Goal: Task Accomplishment & Management: Manage account settings

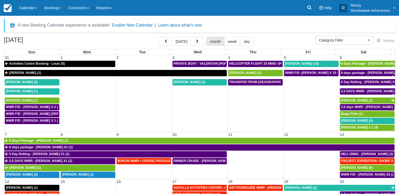
select select
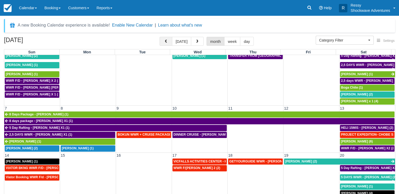
click at [165, 41] on span "button" at bounding box center [166, 42] width 4 height 4
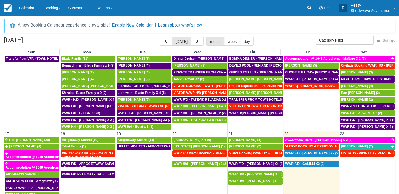
scroll to position [211, 0]
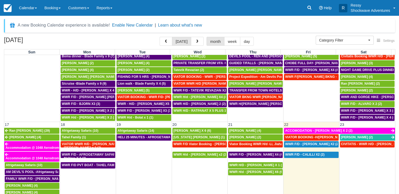
click at [159, 37] on button "button" at bounding box center [165, 41] width 13 height 9
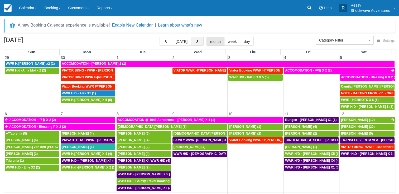
click at [198, 42] on button "button" at bounding box center [197, 41] width 13 height 9
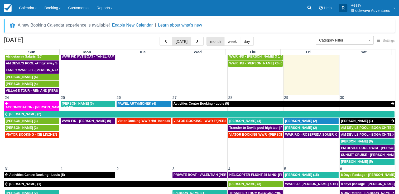
scroll to position [43, 0]
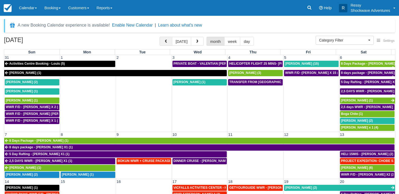
click at [169, 41] on button "button" at bounding box center [165, 41] width 13 height 9
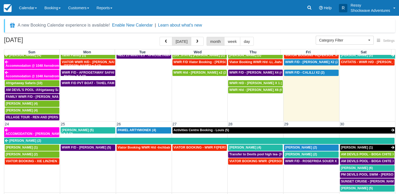
scroll to position [293, 0]
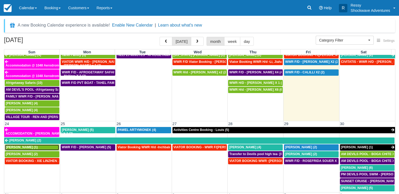
click at [25, 146] on span "Patrizia Friedrich (1)" at bounding box center [22, 148] width 32 height 4
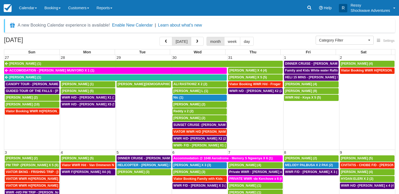
select select
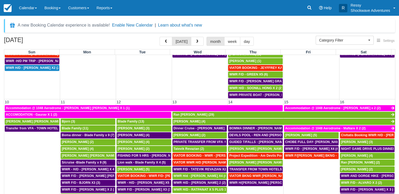
scroll to position [263, 0]
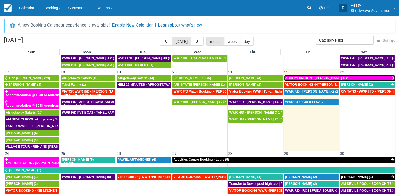
click at [334, 76] on span "ACCOMODATION - [PERSON_NAME] X 2 (2)" at bounding box center [318, 78] width 67 height 4
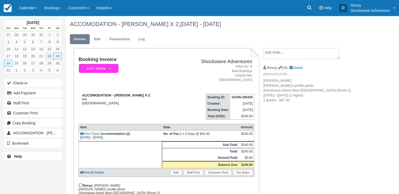
drag, startPoint x: 114, startPoint y: 93, endPoint x: 156, endPoint y: 96, distance: 42.5
click at [156, 96] on div "ACCOMODATION - Laurence Everitt X 2 HA Zimbabwe" at bounding box center [128, 100] width 99 height 12
drag, startPoint x: 156, startPoint y: 96, endPoint x: 156, endPoint y: 100, distance: 3.7
drag, startPoint x: 156, startPoint y: 100, endPoint x: 164, endPoint y: 95, distance: 9.0
click at [164, 95] on div "ACCOMODATION - Laurence Everitt X 2 HA Zimbabwe" at bounding box center [128, 100] width 99 height 12
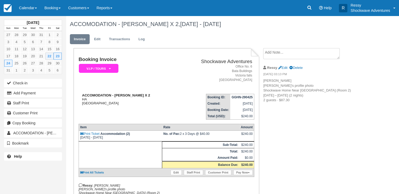
copy strong "Laurence Everitt X 2"
click at [229, 128] on th "Rate" at bounding box center [200, 127] width 77 height 7
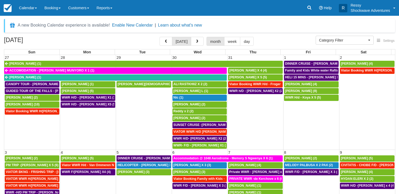
select select
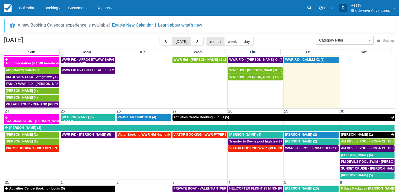
scroll to position [320, 0]
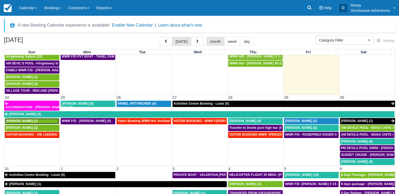
click at [41, 119] on div "[PERSON_NAME] (1)" at bounding box center [32, 121] width 52 height 4
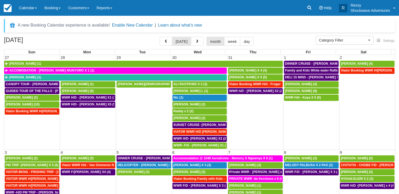
select select
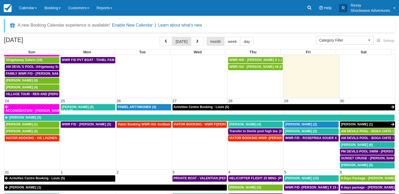
scroll to position [320, 0]
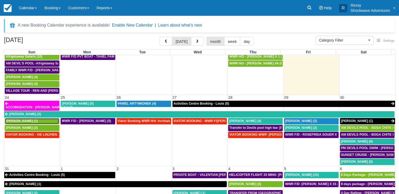
click at [31, 119] on span "Patrizia Friedrich (1)" at bounding box center [22, 121] width 32 height 4
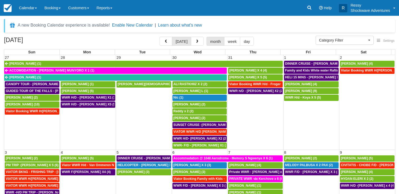
select select
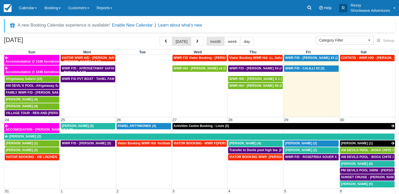
scroll to position [214, 0]
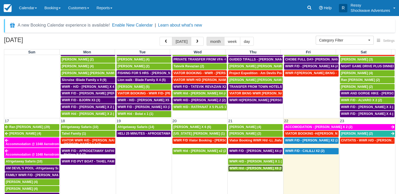
click at [247, 167] on span "WWR H/d - [PERSON_NAME] X6 (6)" at bounding box center [256, 169] width 54 height 4
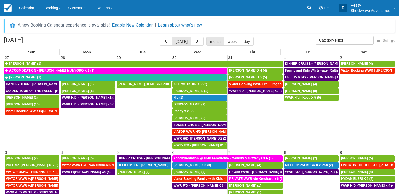
select select
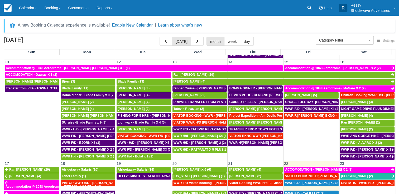
scroll to position [132, 0]
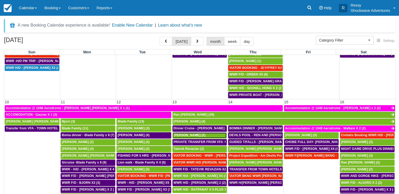
click at [206, 134] on div "MIRIAM (2)" at bounding box center [199, 136] width 52 height 4
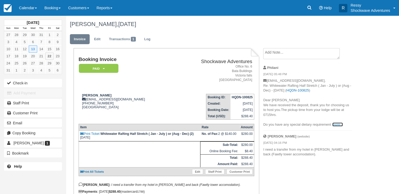
click at [335, 125] on link "more..." at bounding box center [337, 125] width 11 height 4
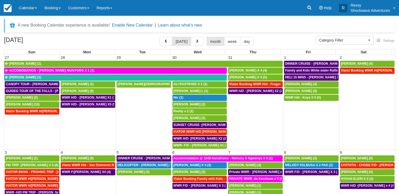
select select
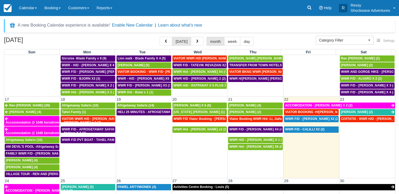
scroll to position [263, 0]
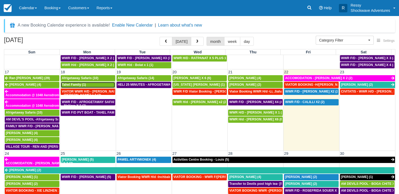
click at [78, 83] on span "Tahel Family (1)" at bounding box center [74, 85] width 24 height 4
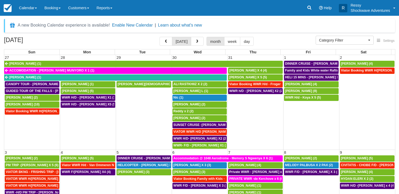
select select
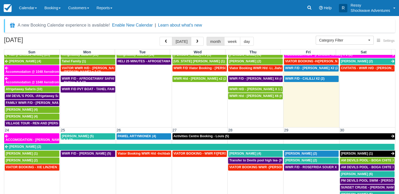
scroll to position [320, 0]
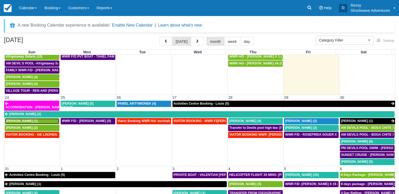
click at [42, 119] on div "Patrizia Friedrich (1)" at bounding box center [32, 121] width 52 height 4
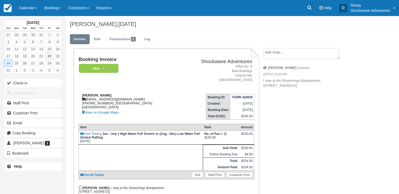
drag, startPoint x: 85, startPoint y: 99, endPoint x: 138, endPoint y: 101, distance: 52.2
click at [138, 101] on div "Patrizia Friedrich patriziafriedrich@hotmail.de +4915732578589, Bavaria Germany…" at bounding box center [129, 105] width 100 height 22
drag, startPoint x: 138, startPoint y: 101, endPoint x: 155, endPoint y: 71, distance: 34.1
click at [155, 71] on td "Booking Invoice Paid   Pending Reserved Deposit Waiting Cancelled NO LONGER COM…" at bounding box center [129, 73] width 100 height 33
click at [108, 99] on div "Patrizia Friedrich patriziafriedrich@hotmail.de +4915732578589, Bavaria Germany…" at bounding box center [129, 105] width 100 height 22
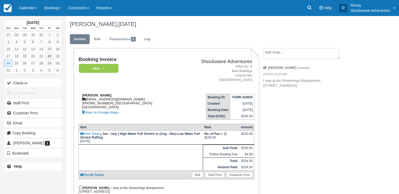
click at [84, 100] on icon at bounding box center [83, 99] width 3 height 3
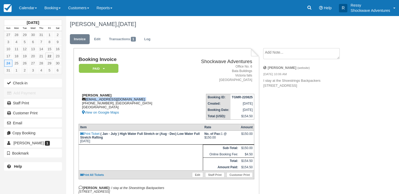
click at [84, 100] on icon at bounding box center [83, 99] width 3 height 3
copy div "patriziafriedrich@hotmail.de"
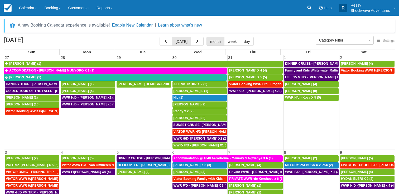
select select
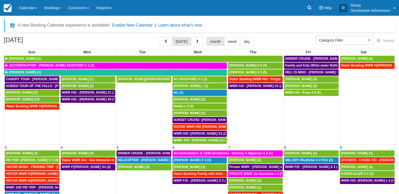
scroll to position [4, 0]
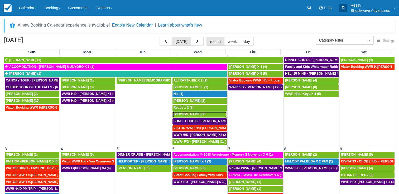
click at [197, 114] on div "Ryan smith (2)" at bounding box center [199, 115] width 52 height 4
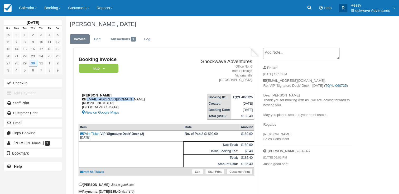
drag, startPoint x: 86, startPoint y: 99, endPoint x: 129, endPoint y: 101, distance: 42.2
click at [129, 101] on div "[PERSON_NAME] [EMAIL_ADDRESS][DOMAIN_NAME] [PHONE_NUMBER] [GEOGRAPHIC_DATA] Vie…" at bounding box center [127, 105] width 96 height 22
copy div "[EMAIL_ADDRESS][DOMAIN_NAME]"
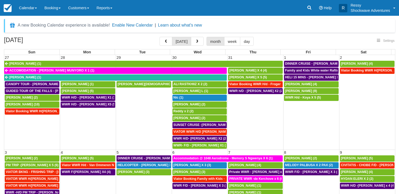
select select
click at [253, 77] on span "[PERSON_NAME] X 5 (5)" at bounding box center [248, 78] width 38 height 4
select select
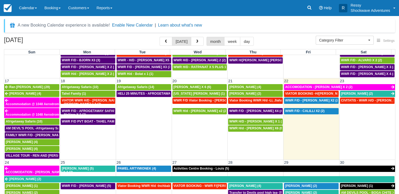
scroll to position [263, 0]
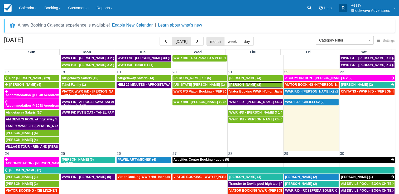
click at [249, 83] on div "[PERSON_NAME] (2)" at bounding box center [255, 85] width 52 height 4
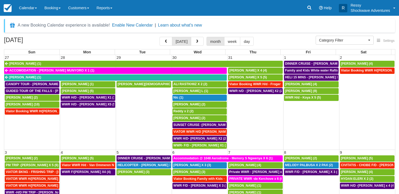
select select
click at [37, 98] on div "[PERSON_NAME] (2)" at bounding box center [32, 98] width 52 height 4
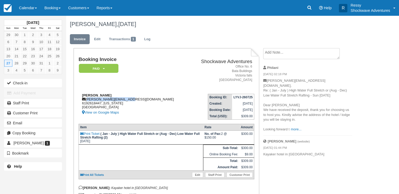
drag, startPoint x: 86, startPoint y: 100, endPoint x: 138, endPoint y: 100, distance: 51.6
click at [138, 100] on div "Joseph Diamond joe.diamond6@gmail.com 6192618447, California United States View…" at bounding box center [134, 105] width 111 height 22
copy div "joe.diamond6@gmail.com"
click at [143, 105] on div "Joseph Diamond joe.diamond6@gmail.com 6192618447, California United States View…" at bounding box center [134, 105] width 111 height 22
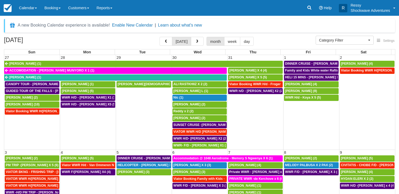
select select
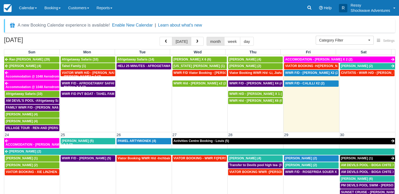
scroll to position [316, 0]
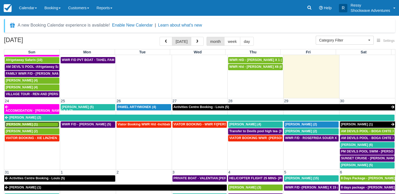
click at [43, 123] on div "[PERSON_NAME] (1)" at bounding box center [32, 125] width 52 height 4
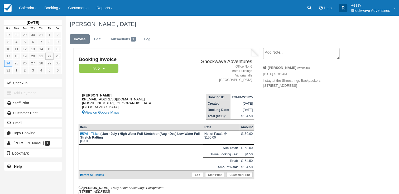
drag, startPoint x: 86, startPoint y: 100, endPoint x: 135, endPoint y: 99, distance: 48.8
click at [135, 99] on div "Patrizia Friedrich patriziafriedrich@hotmail.de +4915732578589, Bavaria Germany…" at bounding box center [129, 105] width 100 height 22
copy div "patriziafriedrich@hotmail.de"
click at [278, 102] on div "Booking Invoice Paid   Pending Reserved Deposit Waiting Cancelled NO LONGER COM…" at bounding box center [211, 136] width 290 height 177
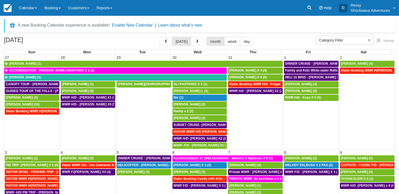
select select
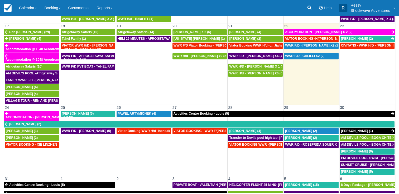
scroll to position [267, 0]
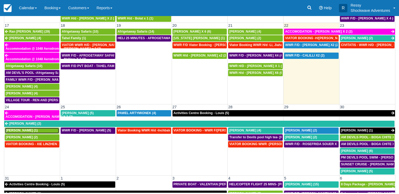
click at [32, 129] on span "Patrizia Friedrich (1)" at bounding box center [22, 131] width 32 height 4
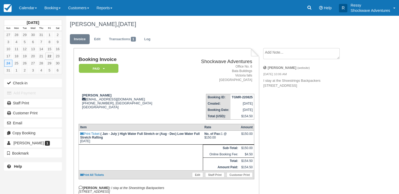
click at [285, 58] on textarea at bounding box center [301, 53] width 76 height 11
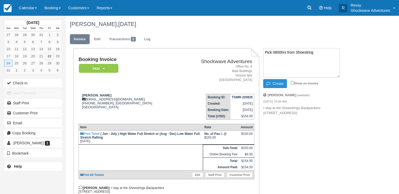
type textarea "Pick 0800hrs from Shoestring"
click at [270, 83] on icon "button" at bounding box center [269, 84] width 6 height 4
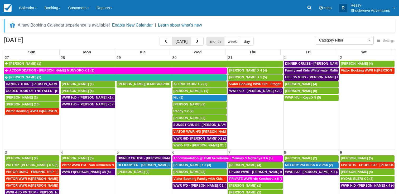
select select
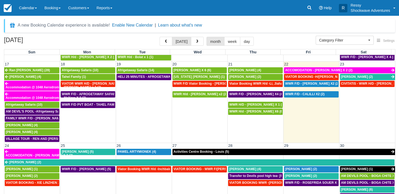
scroll to position [316, 0]
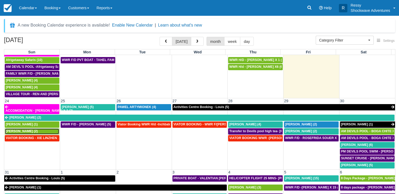
click at [36, 130] on span "[PERSON_NAME] (2)" at bounding box center [22, 132] width 32 height 4
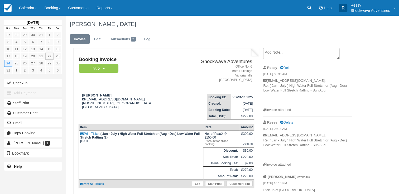
click at [275, 51] on textarea at bounding box center [301, 53] width 76 height 11
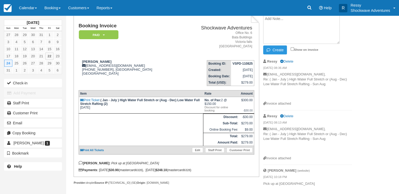
scroll to position [34, 0]
type textarea "Pick up 0730 from Budget Hotel"
click at [268, 48] on icon "button" at bounding box center [269, 50] width 6 height 4
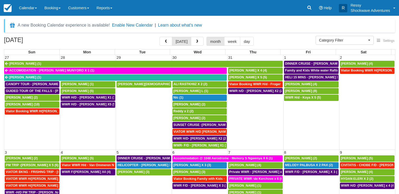
select select
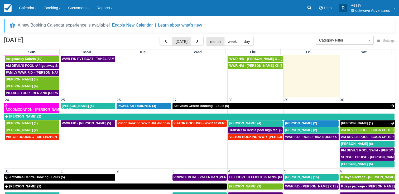
scroll to position [320, 0]
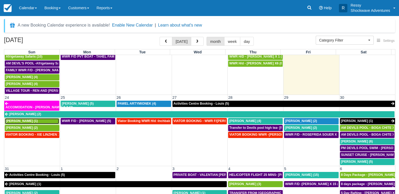
click at [28, 119] on span "[PERSON_NAME] (1)" at bounding box center [22, 121] width 32 height 4
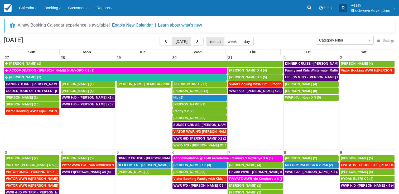
select select
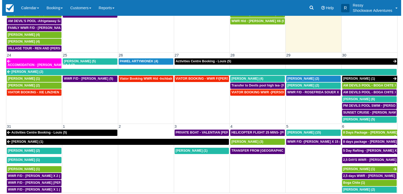
scroll to position [320, 0]
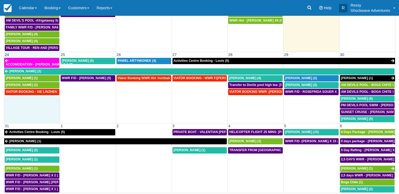
click at [23, 111] on td "VIATOR BOOKING - XIE LINZHEN X4 (4)" at bounding box center [32, 106] width 56 height 34
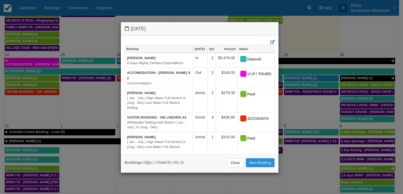
click at [268, 163] on link "New Booking" at bounding box center [260, 163] width 29 height 9
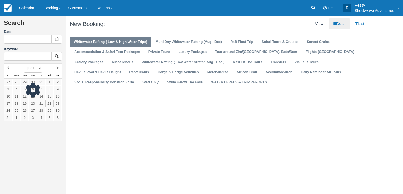
type input "[DATE]"
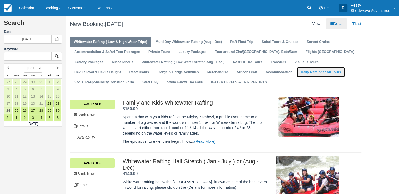
click at [297, 76] on link "Daily Reminder All Tours" at bounding box center [321, 72] width 48 height 10
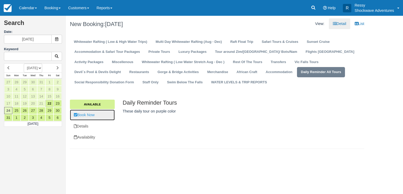
click at [81, 116] on link "Book Now" at bounding box center [92, 115] width 45 height 11
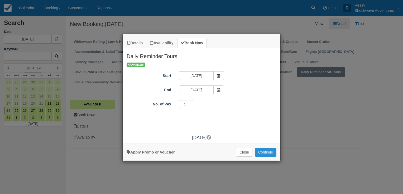
click at [265, 150] on button "Continue" at bounding box center [265, 152] width 22 height 9
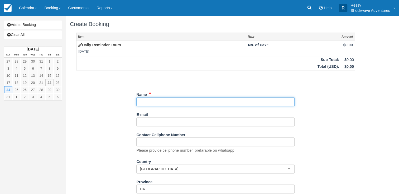
click at [155, 102] on input "Name" at bounding box center [215, 101] width 158 height 9
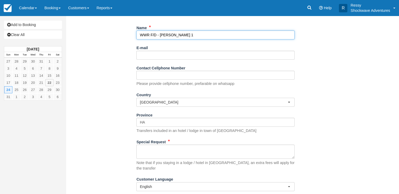
scroll to position [75, 0]
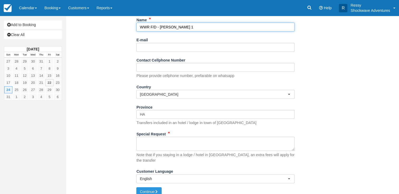
type input "WWR F/D - PATRIZIA FRIEDRICH X 1"
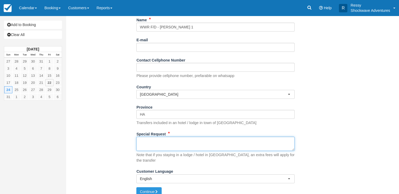
click at [177, 137] on textarea "Special Request" at bounding box center [215, 144] width 158 height 14
type textarea "Pick up 0800hours from Shoestring"
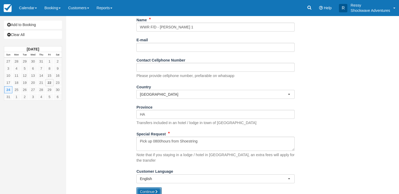
click at [145, 188] on button "Continue" at bounding box center [148, 192] width 25 height 9
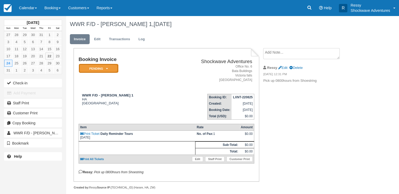
click at [106, 70] on icon at bounding box center [107, 68] width 2 height 3
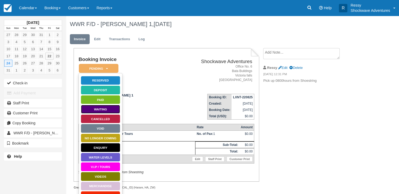
click at [107, 107] on link "Waiting" at bounding box center [101, 109] width 40 height 9
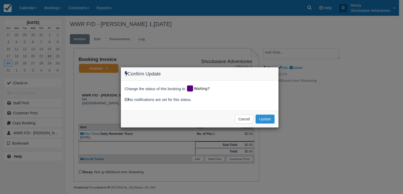
click at [263, 118] on button "Update" at bounding box center [264, 119] width 19 height 9
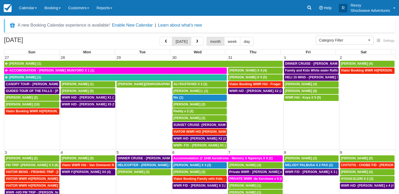
select select
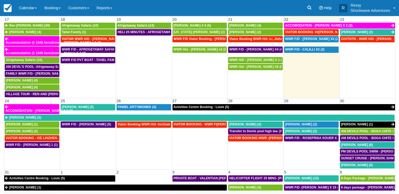
scroll to position [290, 0]
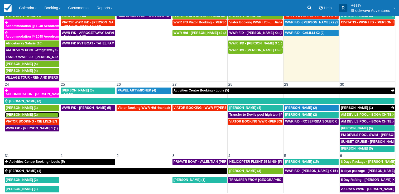
click at [29, 113] on span "[PERSON_NAME] (2)" at bounding box center [22, 115] width 32 height 4
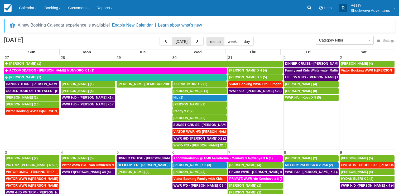
select select
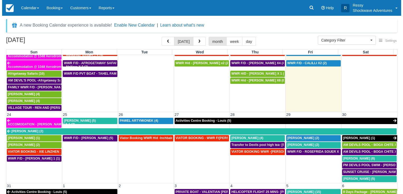
scroll to position [320, 0]
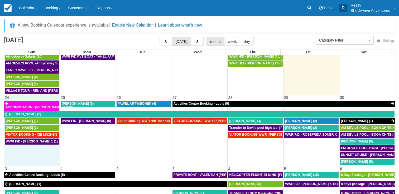
click at [35, 151] on td "WWR F/D - PATRIZIA FRIEDRICH X 1 (1)" at bounding box center [32, 152] width 56 height 27
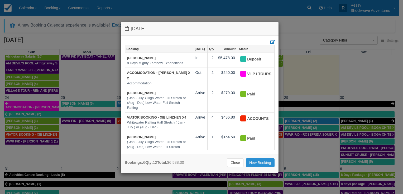
click at [251, 163] on link "New Booking" at bounding box center [260, 163] width 29 height 9
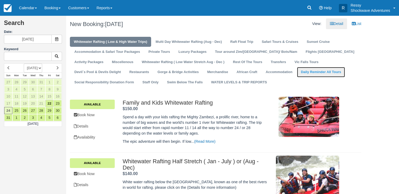
click at [297, 71] on link "Daily Reminder All Tours" at bounding box center [321, 72] width 48 height 10
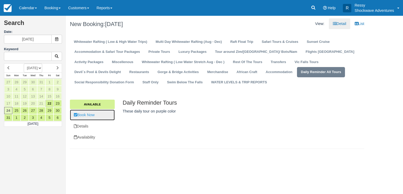
click at [86, 116] on link "Book Now" at bounding box center [92, 115] width 45 height 11
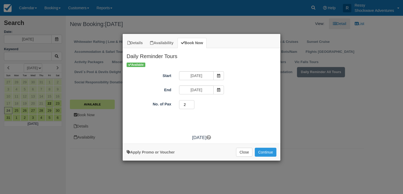
type input "2"
click at [192, 104] on input "2" at bounding box center [186, 104] width 15 height 9
click at [267, 151] on button "Continue" at bounding box center [265, 152] width 22 height 9
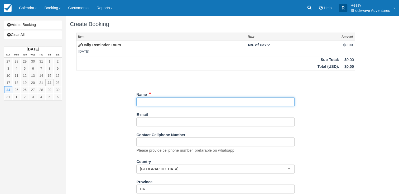
click at [152, 100] on input "Name" at bounding box center [215, 101] width 158 height 9
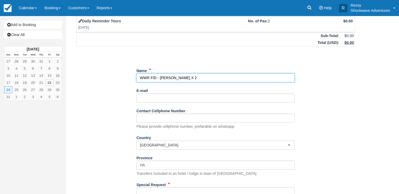
scroll to position [75, 0]
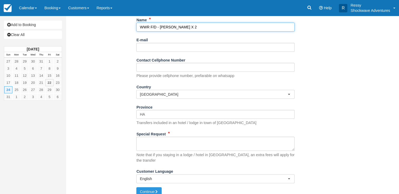
type input "WWR F/D - [PERSON_NAME] X 2"
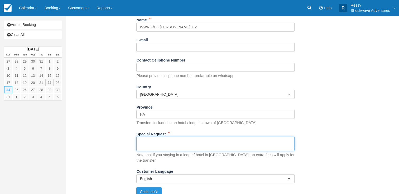
click at [163, 146] on textarea "Special Request" at bounding box center [215, 144] width 158 height 14
type textarea "Pick up 0730 hrs from Budget hotel"
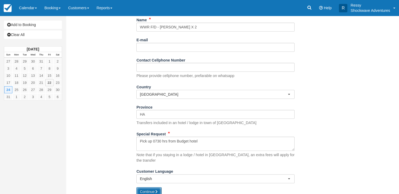
click at [143, 188] on button "Continue" at bounding box center [148, 192] width 25 height 9
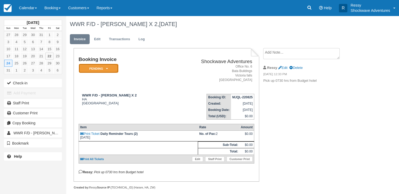
click at [100, 64] on em "Pending" at bounding box center [99, 68] width 40 height 9
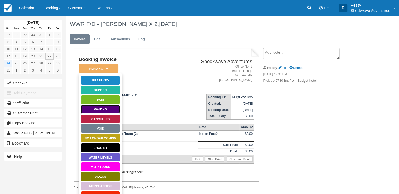
click at [113, 111] on link "Waiting" at bounding box center [101, 109] width 40 height 9
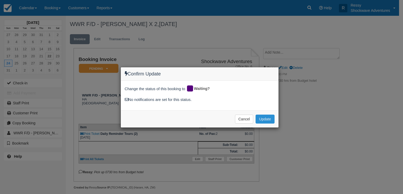
click at [267, 116] on button "Update" at bounding box center [264, 119] width 19 height 9
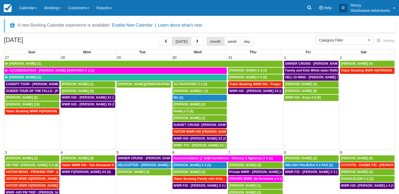
select select
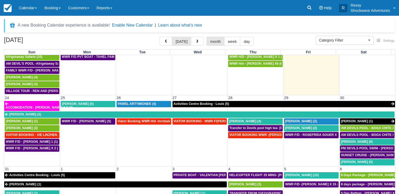
scroll to position [320, 0]
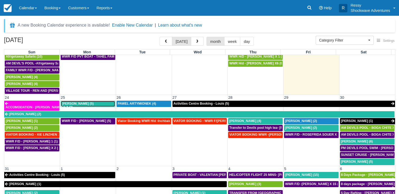
click at [76, 102] on span "[PERSON_NAME] (5)" at bounding box center [78, 104] width 32 height 4
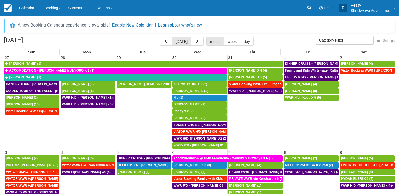
select select
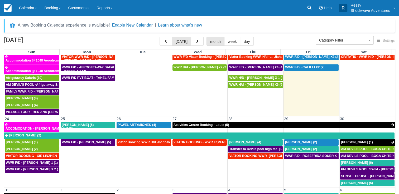
scroll to position [320, 0]
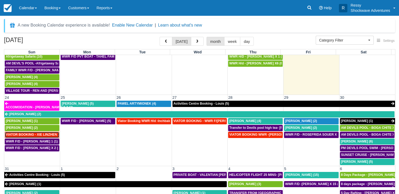
click at [38, 133] on span "VIATOR BOOKING - XIE LINZHEN X4 (4)" at bounding box center [36, 135] width 61 height 4
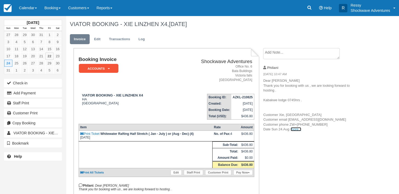
click at [299, 131] on link "more..." at bounding box center [295, 130] width 11 height 4
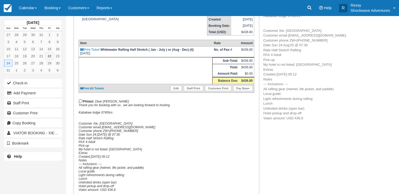
scroll to position [105, 0]
